Goal: Navigation & Orientation: Find specific page/section

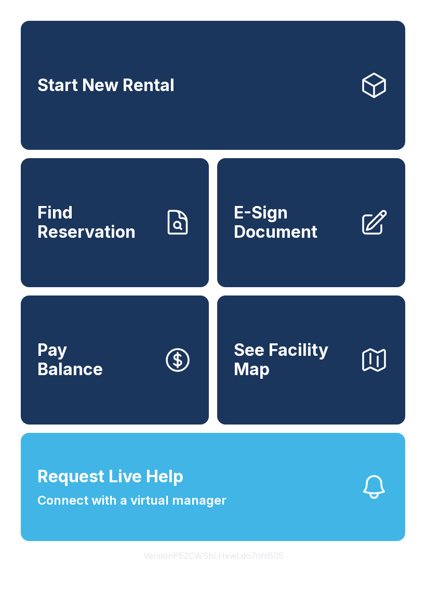
click at [331, 114] on link "Start New Rental" at bounding box center [213, 85] width 385 height 129
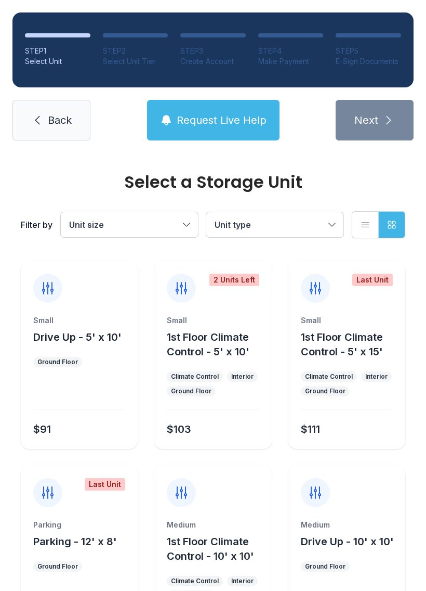
click at [48, 115] on span "Back" at bounding box center [60, 120] width 24 height 15
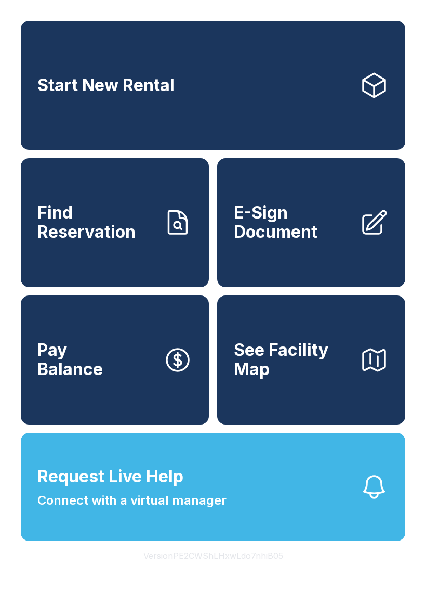
click at [142, 238] on span "Find Reservation" at bounding box center [95, 222] width 117 height 38
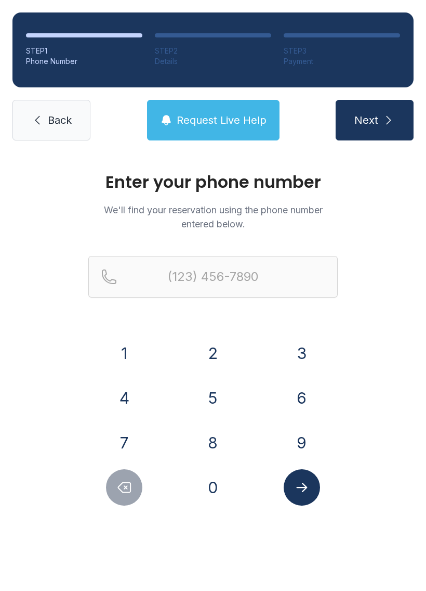
click at [42, 127] on link "Back" at bounding box center [51, 120] width 78 height 41
